Goal: Check status

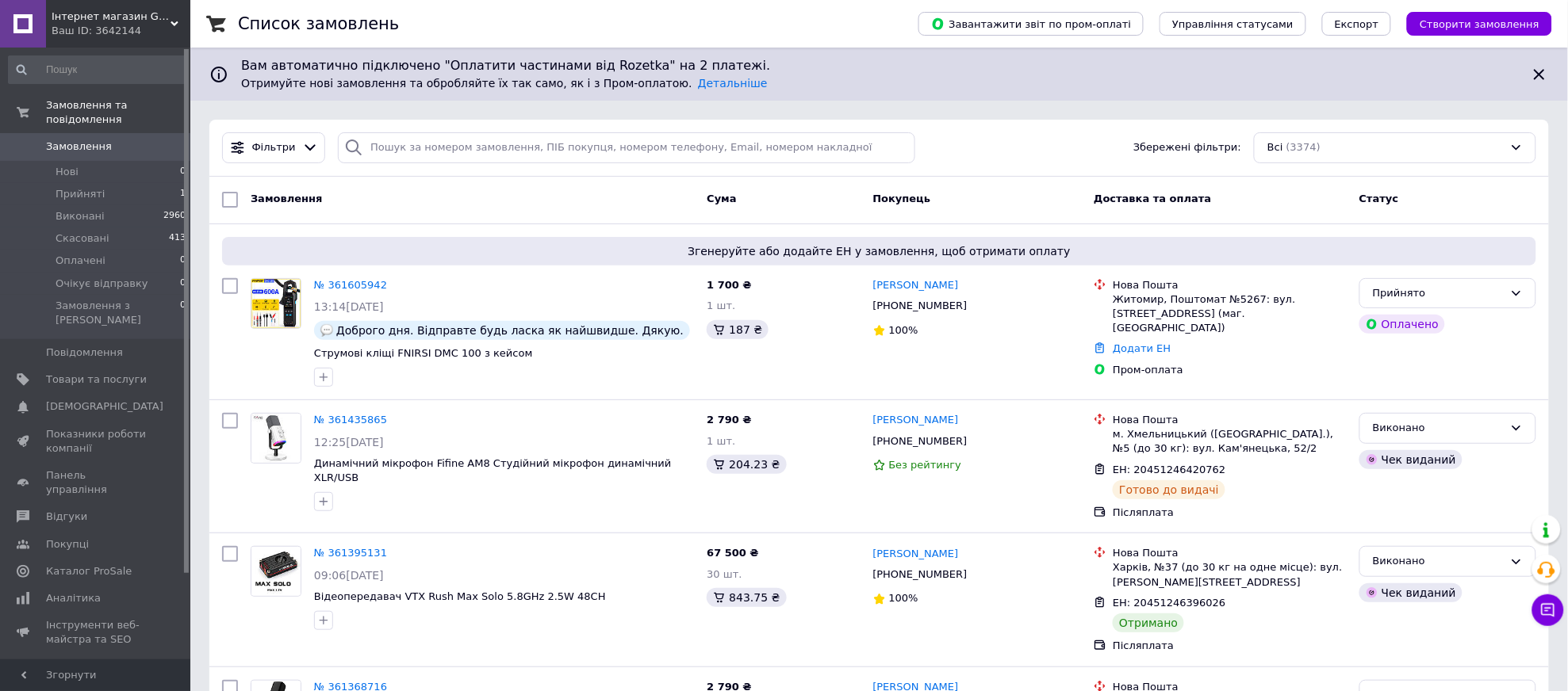
click at [339, 281] on link "№ 361605942" at bounding box center [350, 285] width 73 height 12
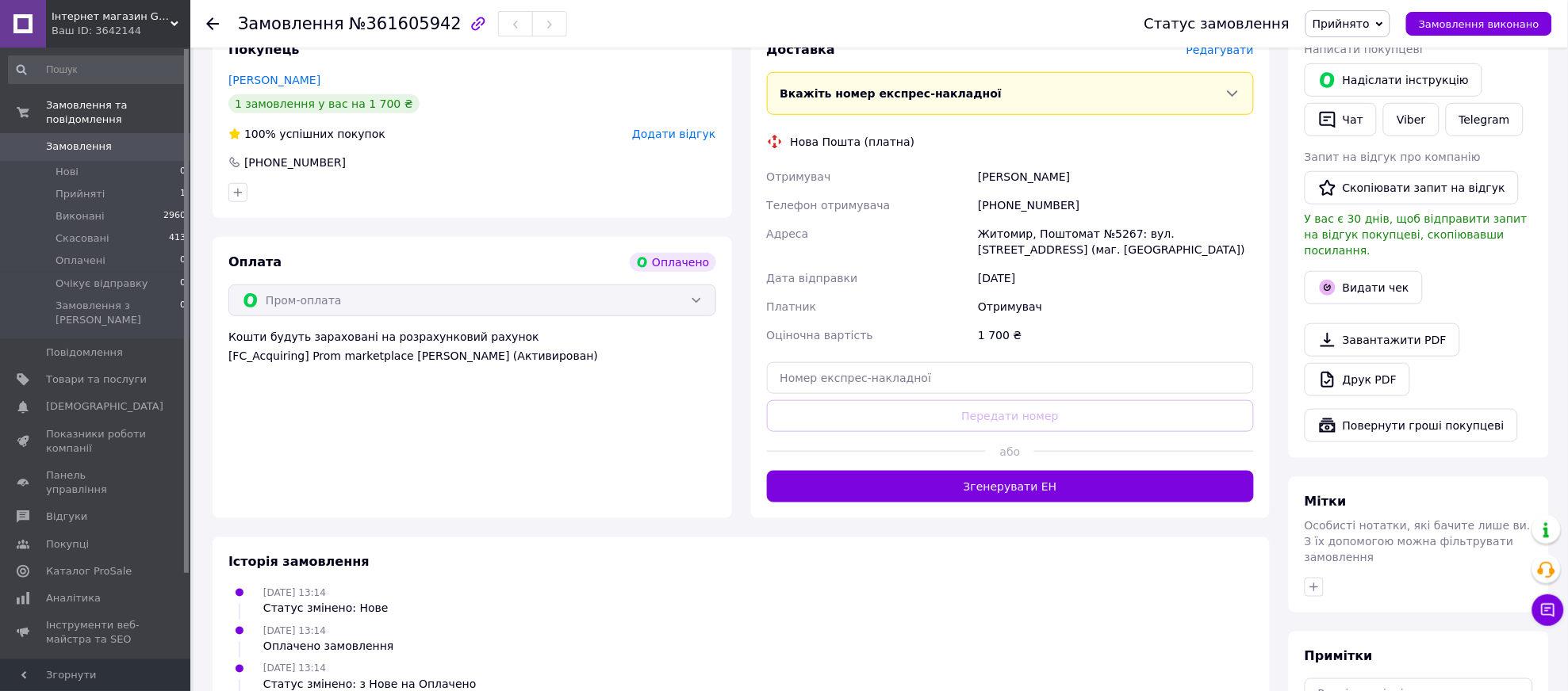
scroll to position [352, 0]
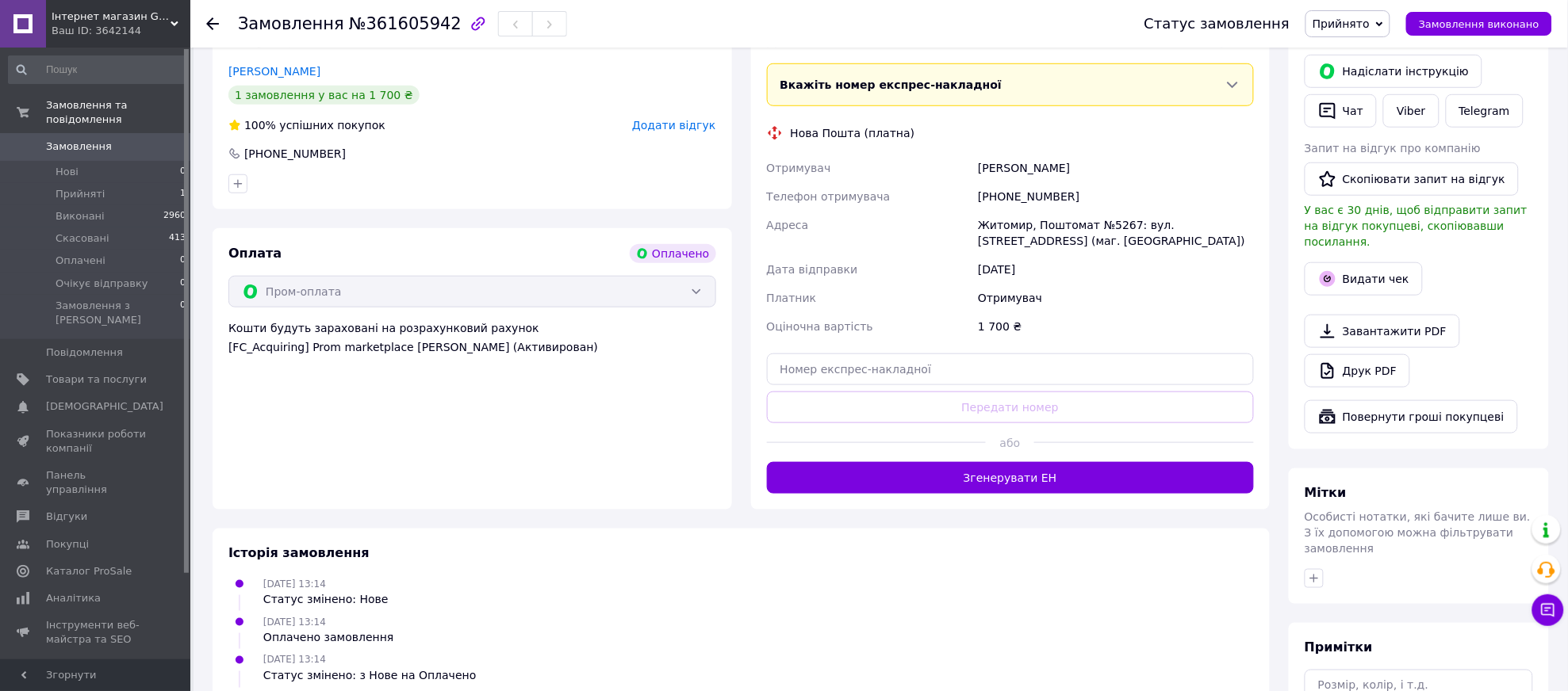
click at [1068, 491] on button "Згенерувати ЕН" at bounding box center [1011, 478] width 488 height 31
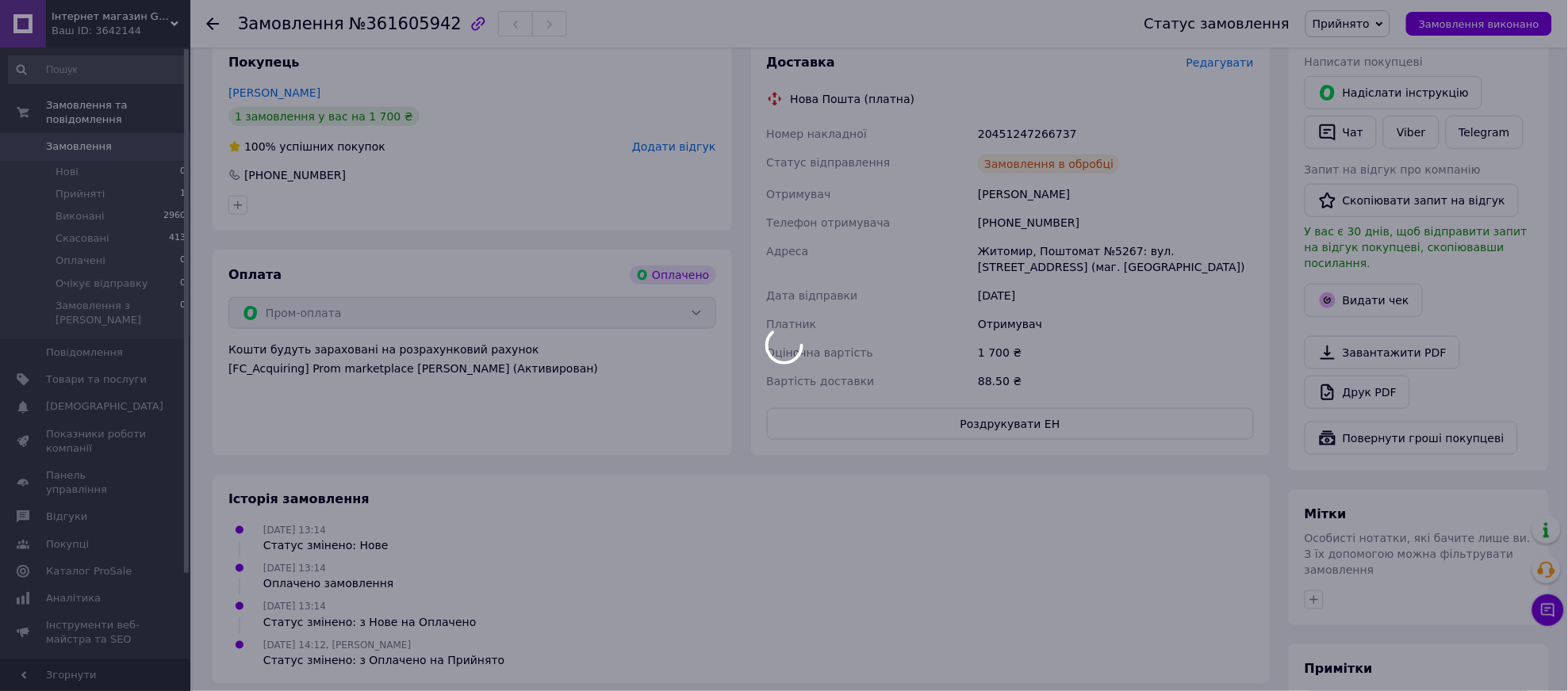
scroll to position [0, 0]
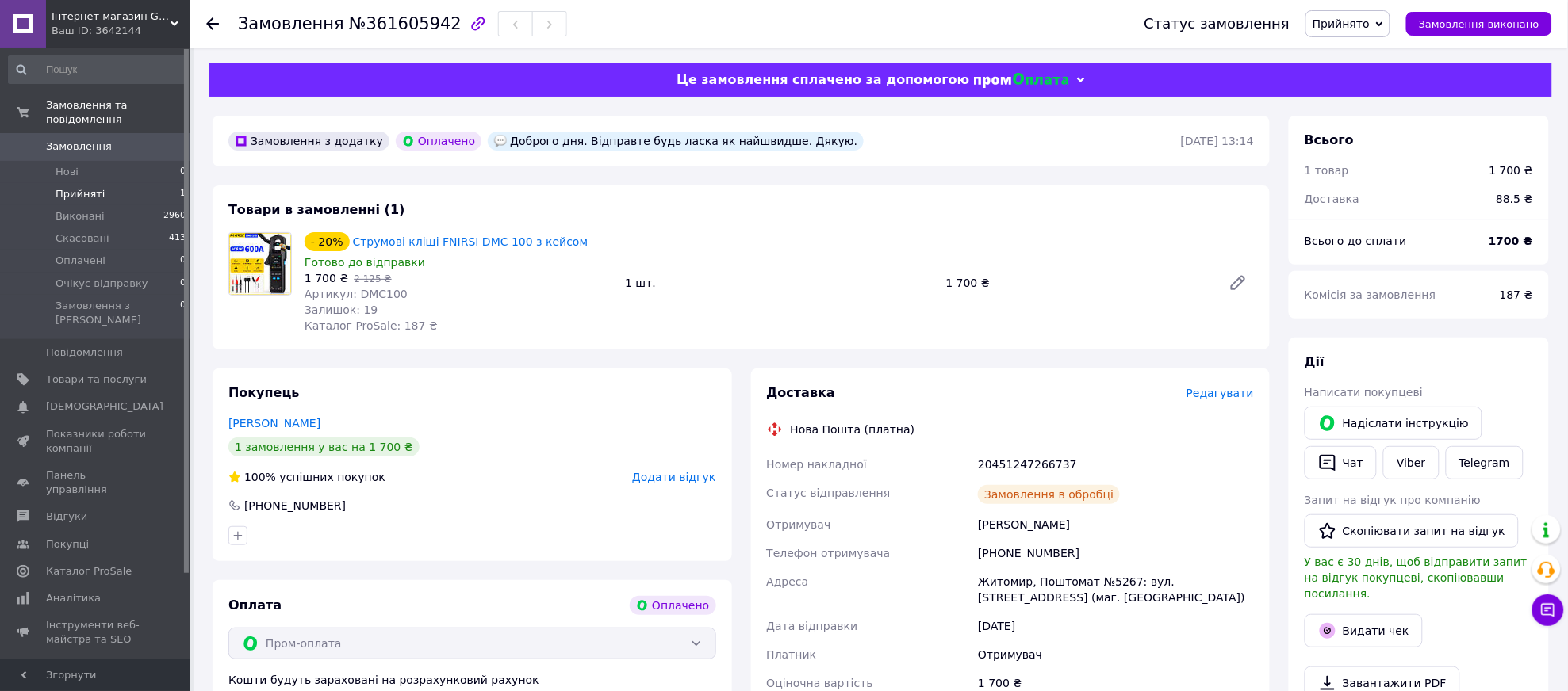
click at [135, 188] on li "Прийняті 1" at bounding box center [97, 194] width 195 height 22
